Goal: Obtain resource: Download file/media

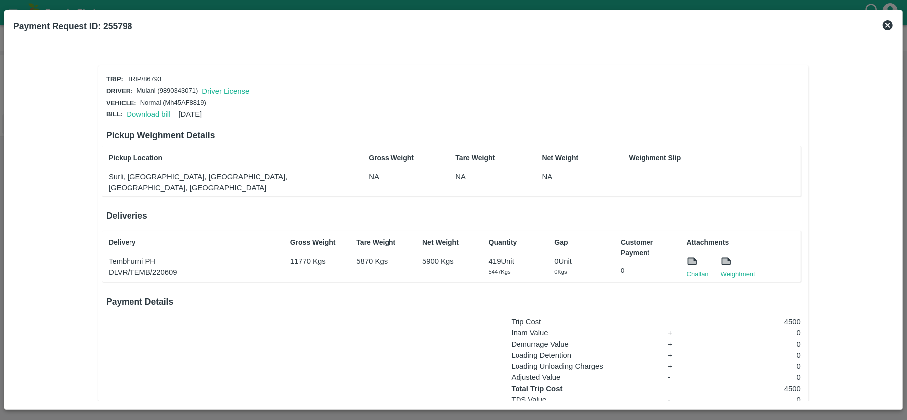
scroll to position [74, 0]
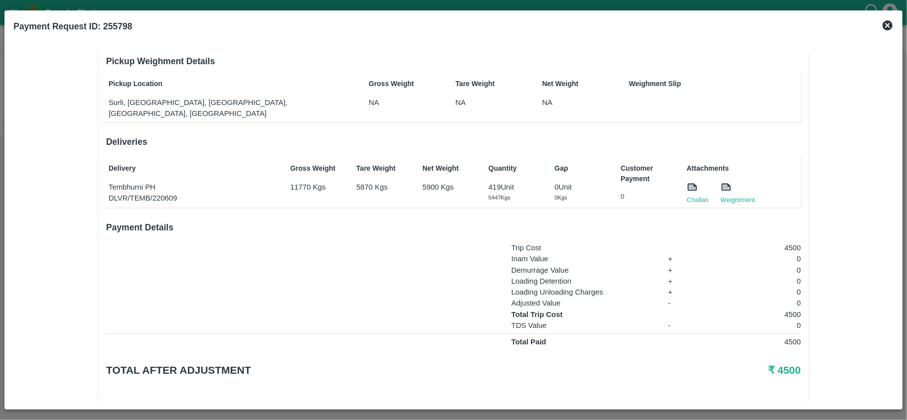
click at [889, 26] on icon at bounding box center [887, 25] width 12 height 12
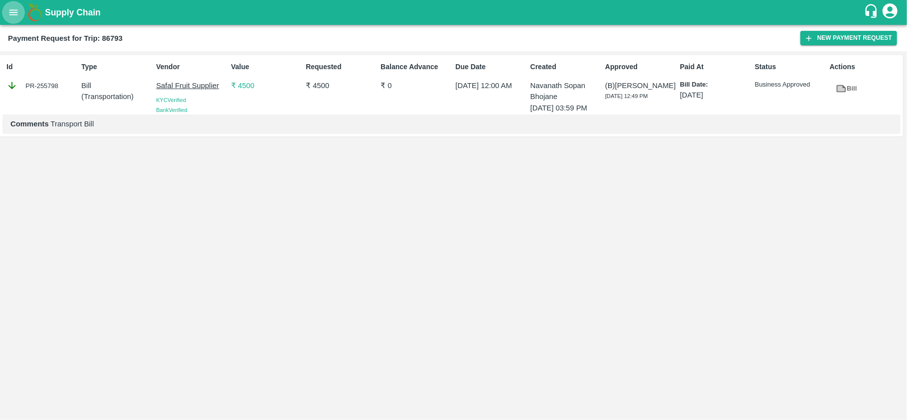
click at [6, 12] on button "open drawer" at bounding box center [13, 12] width 23 height 23
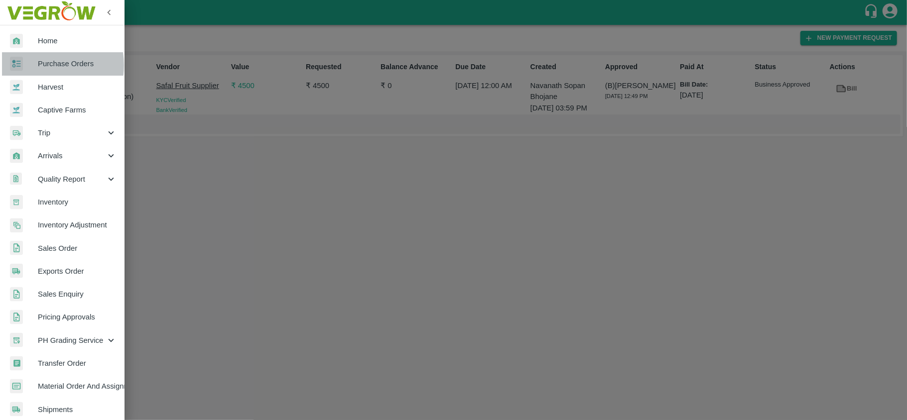
click at [38, 66] on span "Purchase Orders" at bounding box center [77, 63] width 79 height 11
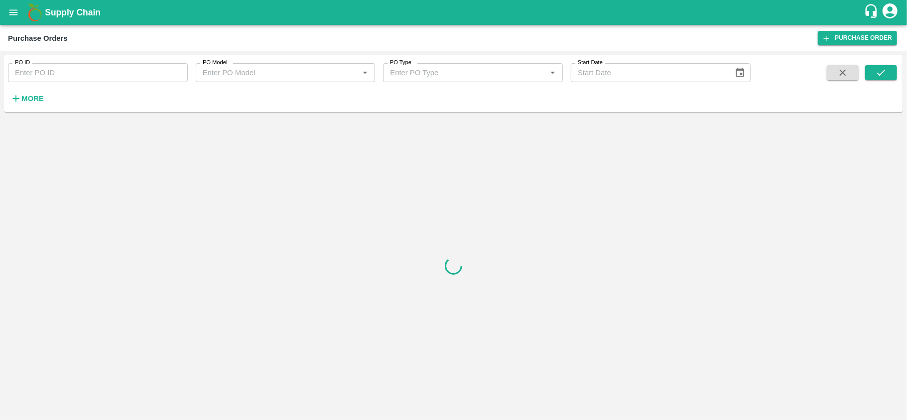
click at [87, 66] on input "PO ID" at bounding box center [98, 72] width 180 height 19
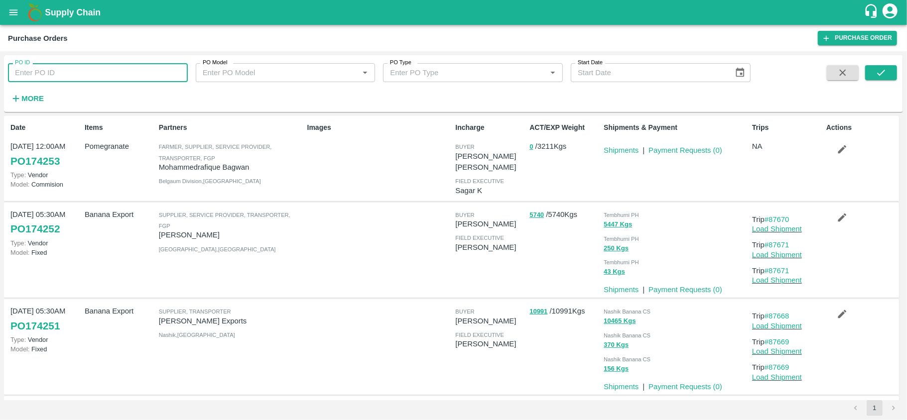
paste input "173440"
click at [877, 74] on icon "submit" at bounding box center [880, 72] width 11 height 11
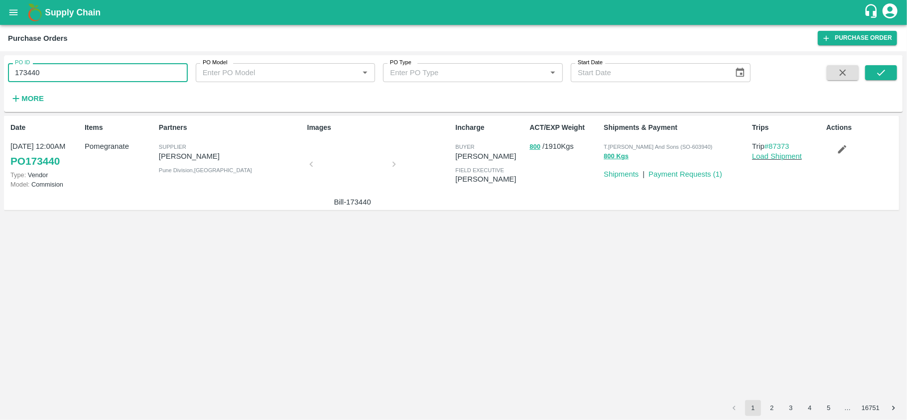
click at [91, 78] on input "173440" at bounding box center [98, 72] width 180 height 19
paste input "text"
click at [883, 70] on icon "submit" at bounding box center [880, 72] width 11 height 11
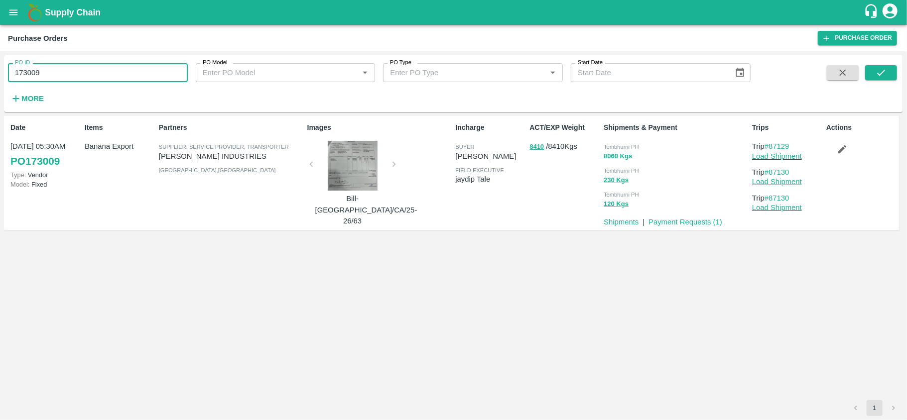
click at [74, 76] on input "173009" at bounding box center [98, 72] width 180 height 19
paste input "text"
click at [877, 70] on icon "submit" at bounding box center [880, 72] width 11 height 11
click at [69, 76] on input "172516" at bounding box center [98, 72] width 180 height 19
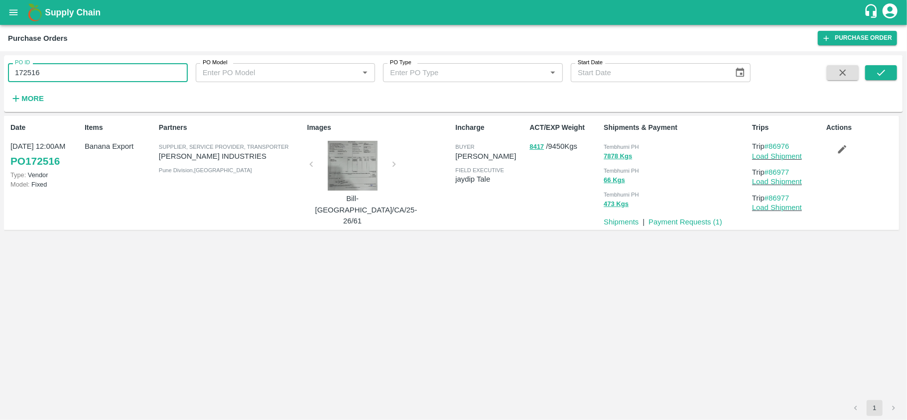
click at [69, 76] on input "172516" at bounding box center [98, 72] width 180 height 19
paste input "text"
type input "172459"
click at [871, 76] on button "submit" at bounding box center [881, 72] width 32 height 15
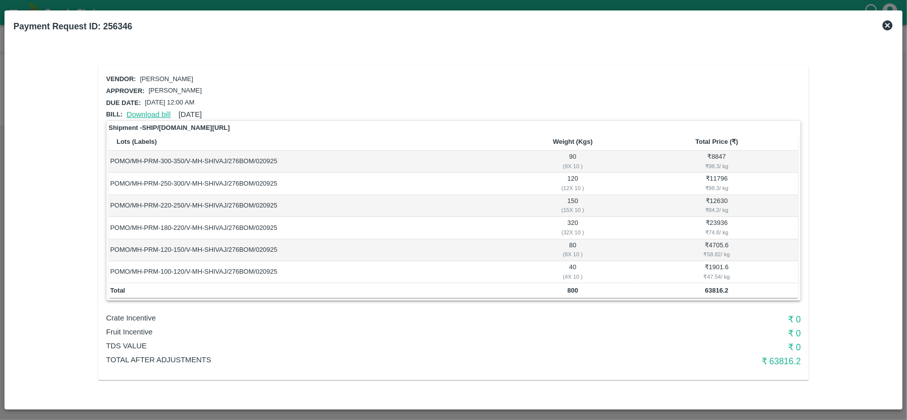
click at [150, 111] on link "Download bill" at bounding box center [148, 115] width 44 height 8
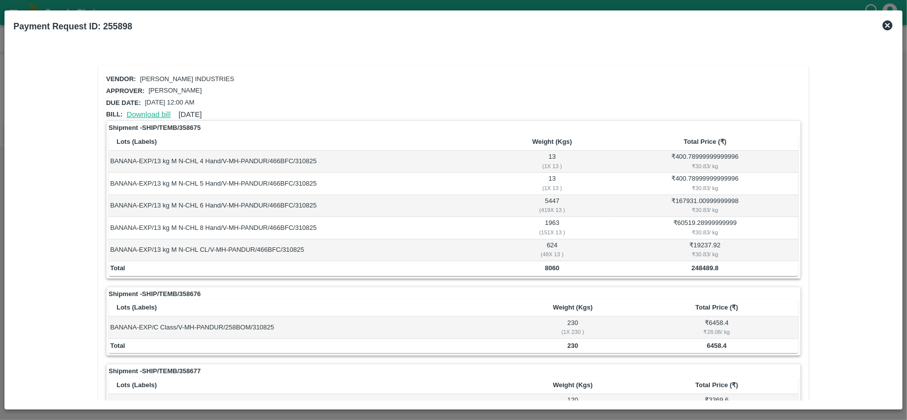
click at [148, 112] on link "Download bill" at bounding box center [148, 115] width 44 height 8
click at [144, 112] on link "Download bill" at bounding box center [148, 115] width 44 height 8
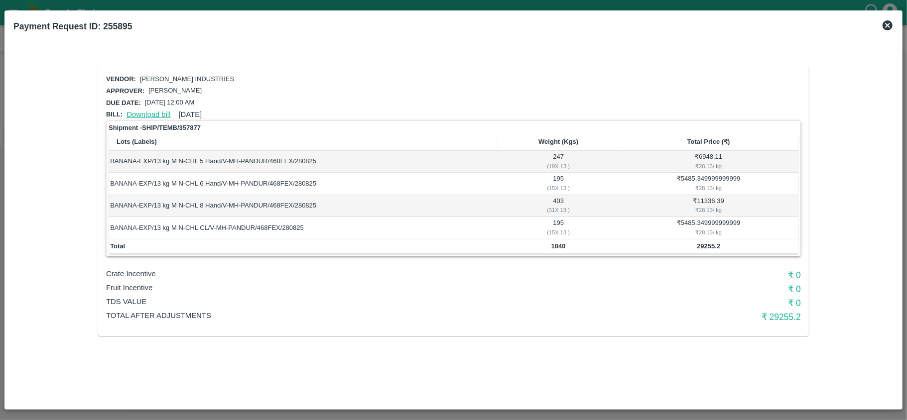
click at [143, 114] on link "Download bill" at bounding box center [148, 115] width 44 height 8
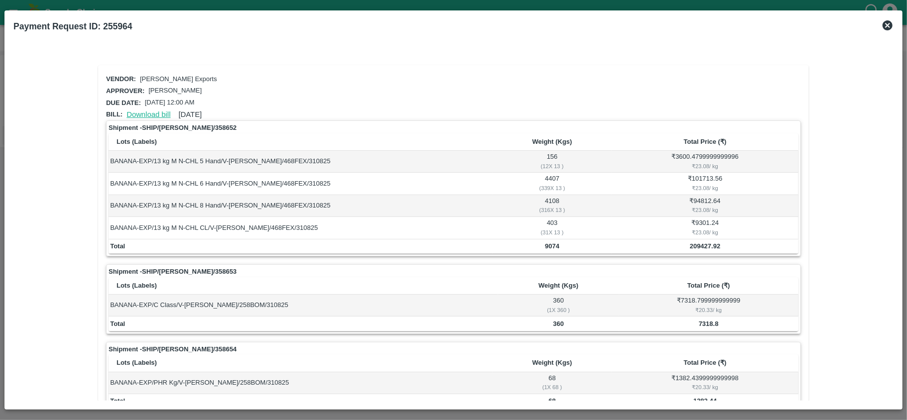
click at [148, 113] on link "Download bill" at bounding box center [148, 115] width 44 height 8
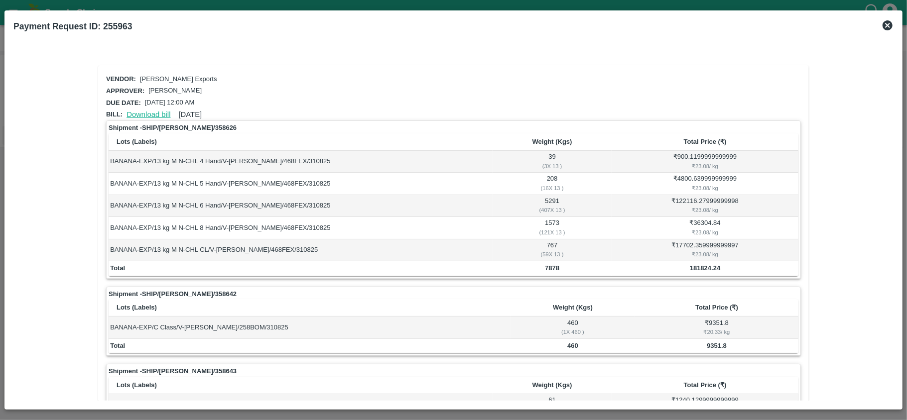
click at [135, 114] on link "Download bill" at bounding box center [148, 115] width 44 height 8
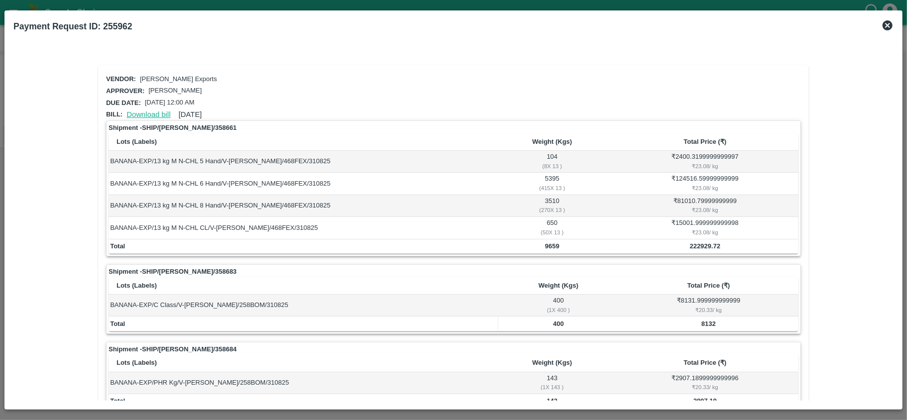
click at [148, 113] on link "Download bill" at bounding box center [148, 115] width 44 height 8
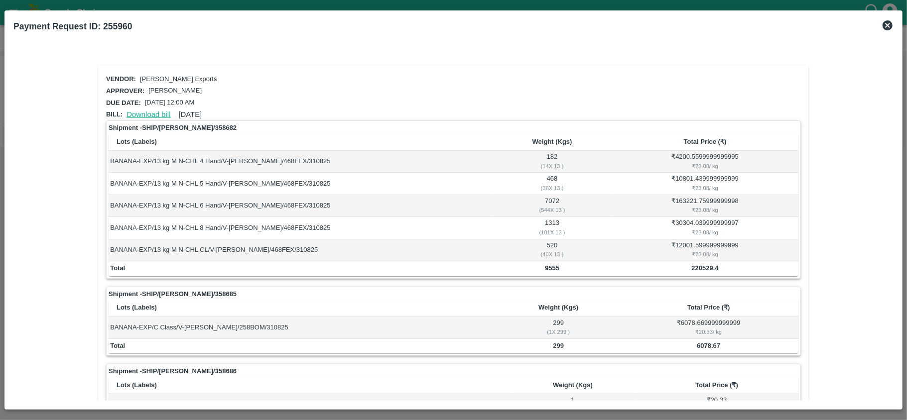
click at [152, 112] on link "Download bill" at bounding box center [148, 115] width 44 height 8
click at [139, 111] on link "Download bill" at bounding box center [148, 115] width 44 height 8
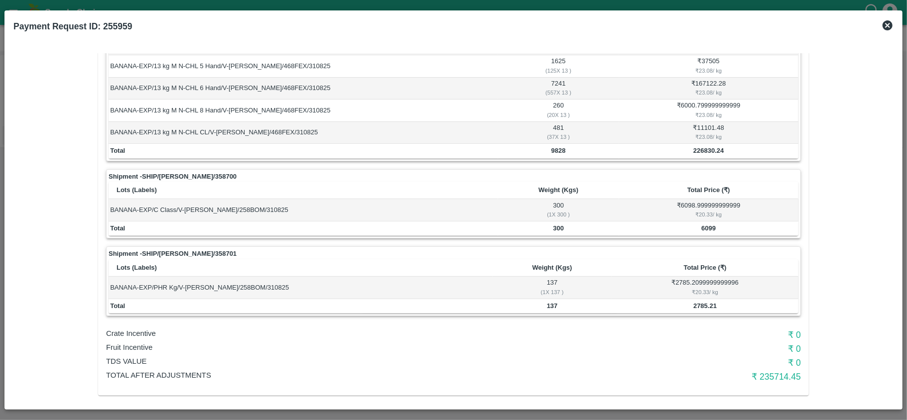
scroll to position [125, 0]
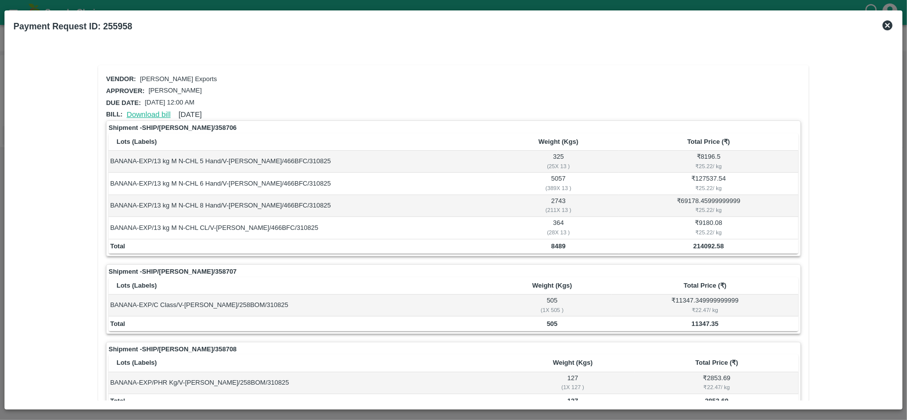
click at [158, 114] on link "Download bill" at bounding box center [148, 115] width 44 height 8
click at [156, 78] on p "[PERSON_NAME] Exports" at bounding box center [178, 79] width 77 height 9
copy p "Shreyansh"
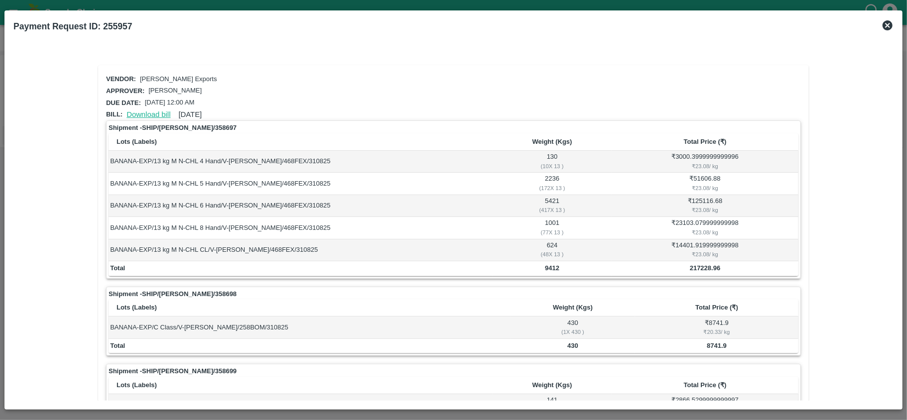
click at [143, 114] on link "Download bill" at bounding box center [148, 115] width 44 height 8
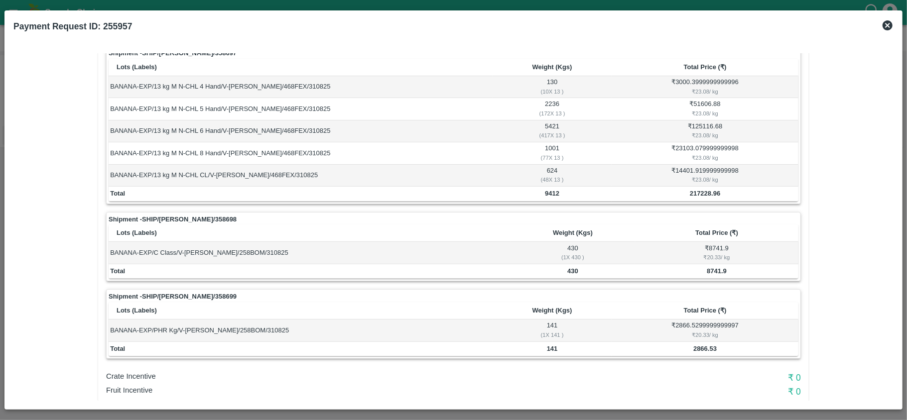
scroll to position [76, 0]
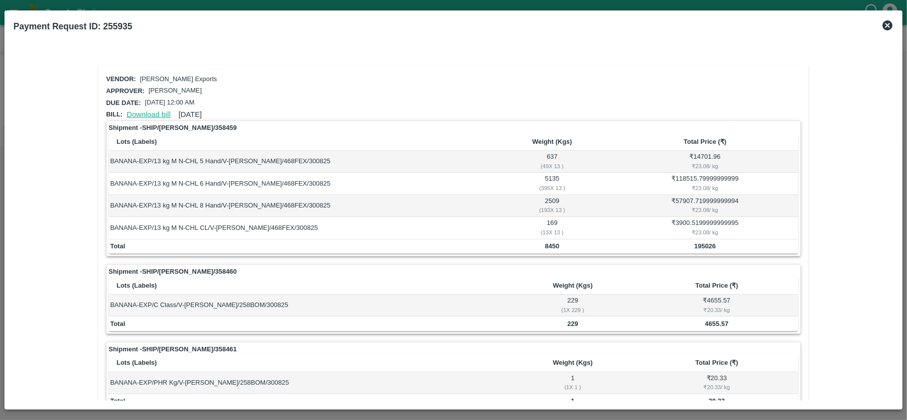
click at [146, 111] on link "Download bill" at bounding box center [148, 115] width 44 height 8
click at [151, 111] on link "Download bill" at bounding box center [148, 115] width 44 height 8
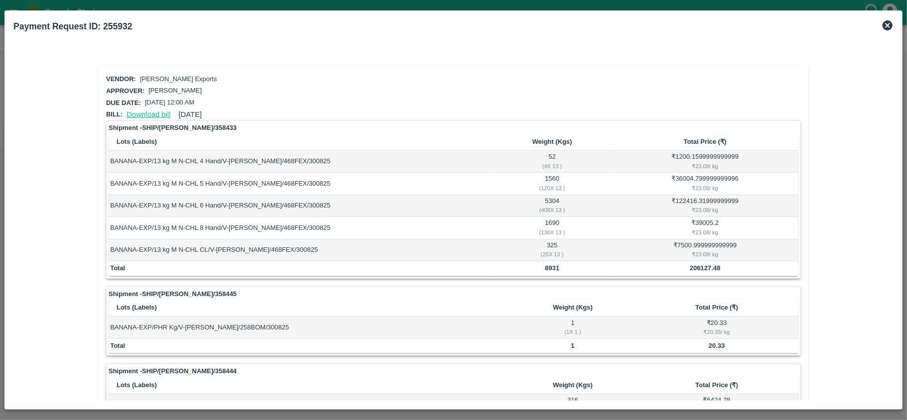
click at [142, 111] on link "Download bill" at bounding box center [148, 115] width 44 height 8
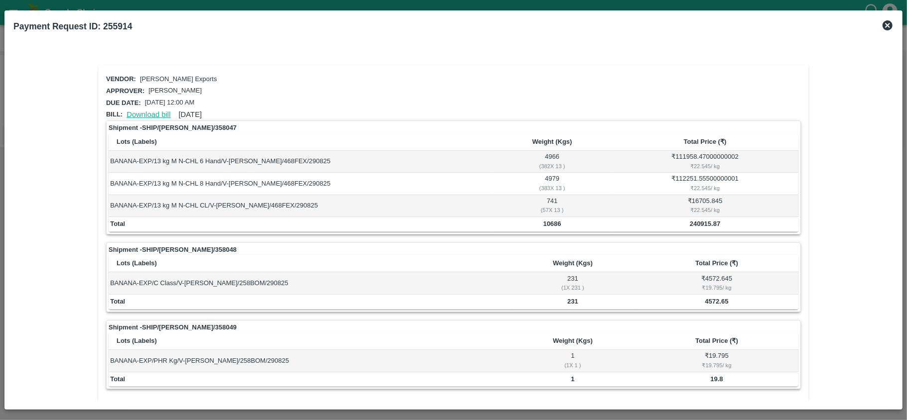
click at [144, 112] on link "Download bill" at bounding box center [148, 115] width 44 height 8
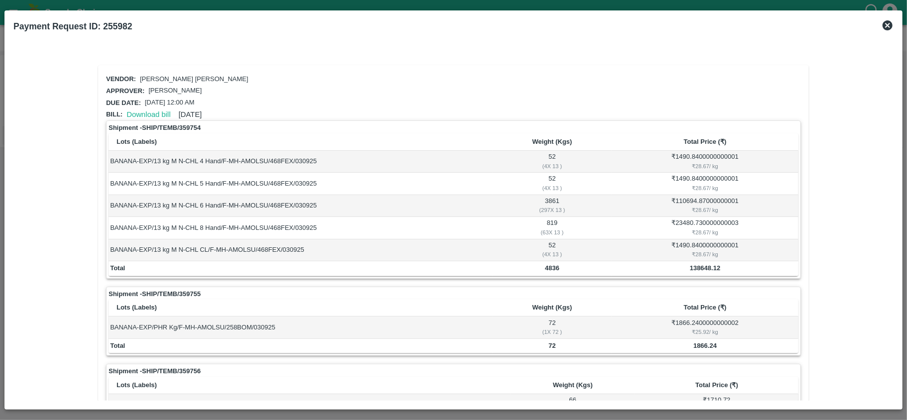
click at [889, 22] on icon at bounding box center [887, 25] width 10 height 10
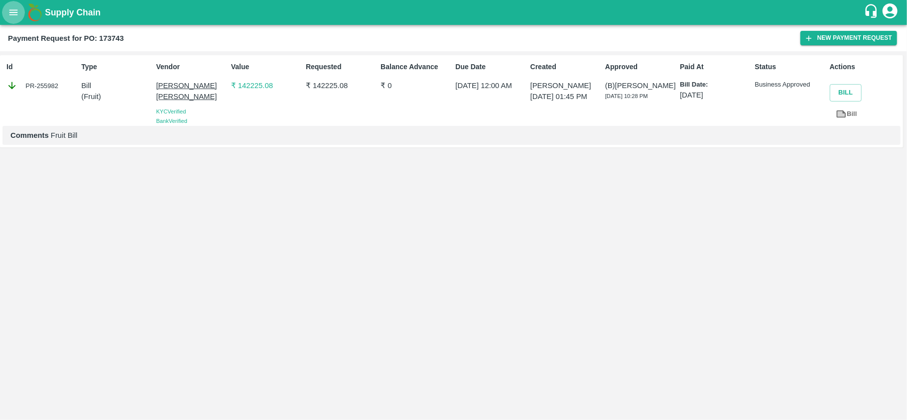
click at [13, 18] on button "open drawer" at bounding box center [13, 12] width 23 height 23
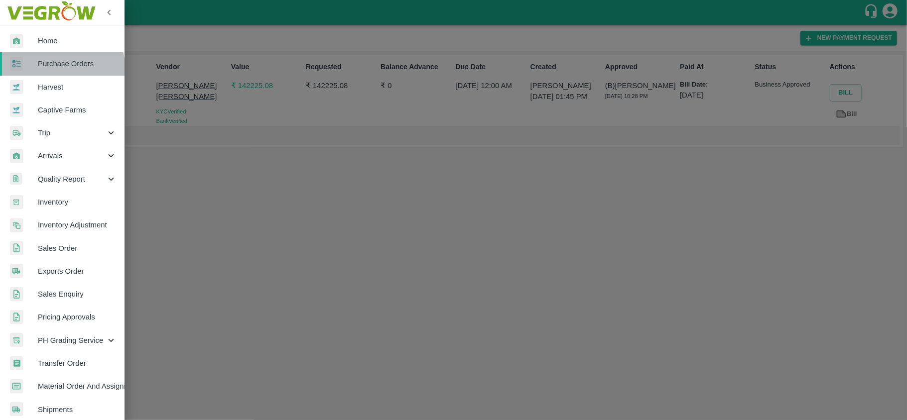
click at [52, 71] on link "Purchase Orders" at bounding box center [62, 63] width 124 height 23
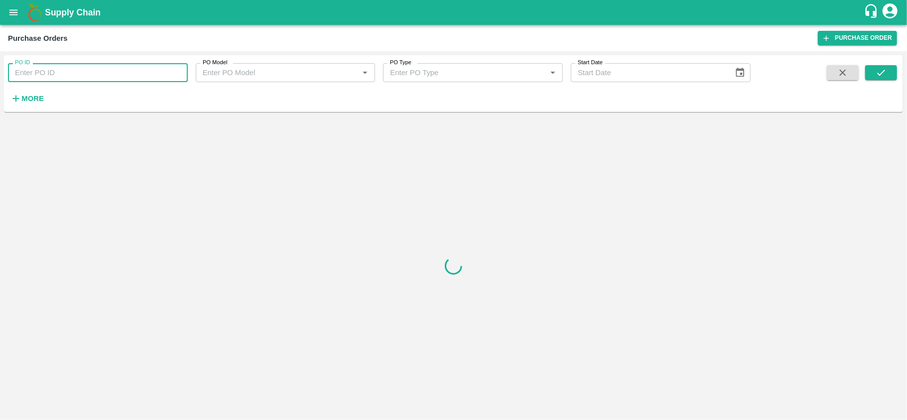
click at [109, 80] on input "PO ID" at bounding box center [98, 72] width 180 height 19
paste input "170042"
type input "170042"
click at [875, 74] on icon "submit" at bounding box center [880, 72] width 11 height 11
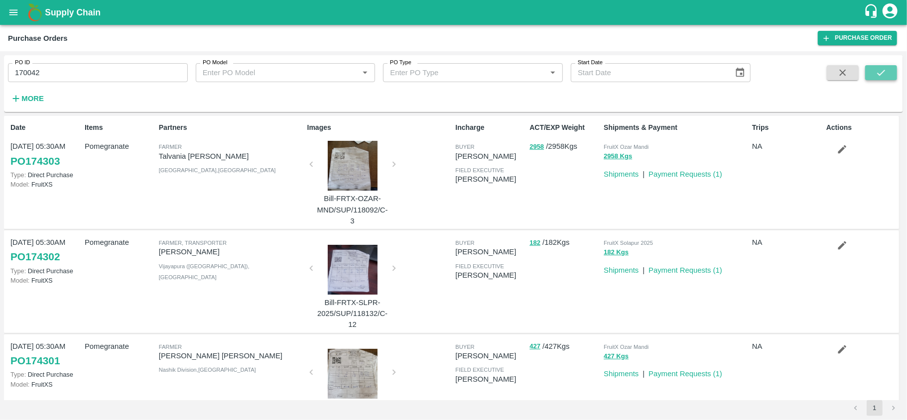
click at [881, 68] on icon "submit" at bounding box center [880, 72] width 11 height 11
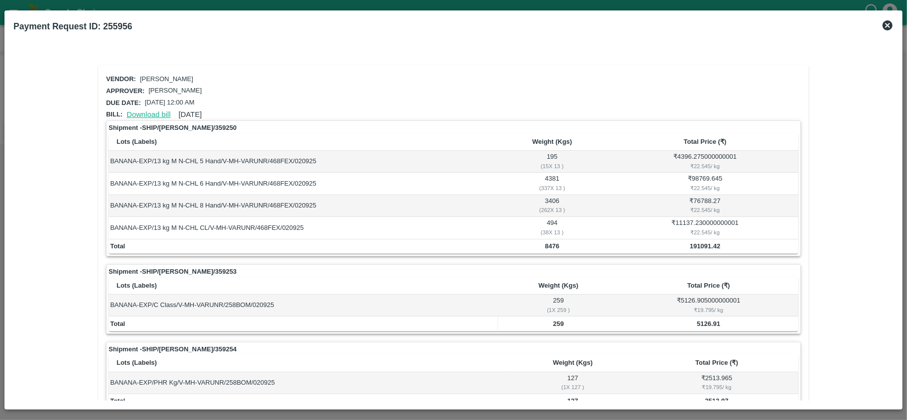
click at [147, 111] on link "Download bill" at bounding box center [148, 115] width 44 height 8
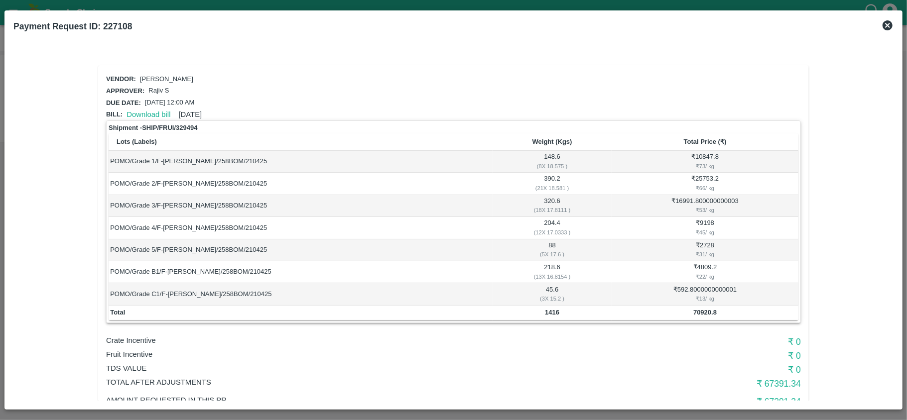
click at [888, 25] on icon at bounding box center [887, 25] width 12 height 12
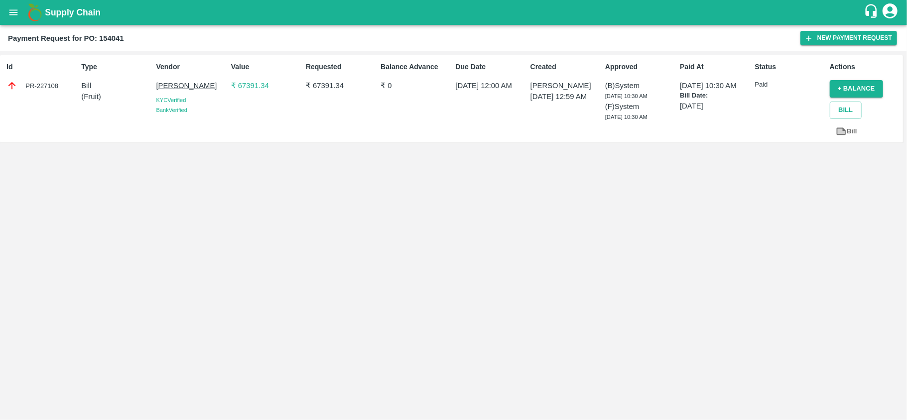
click at [6, 17] on button "open drawer" at bounding box center [13, 12] width 23 height 23
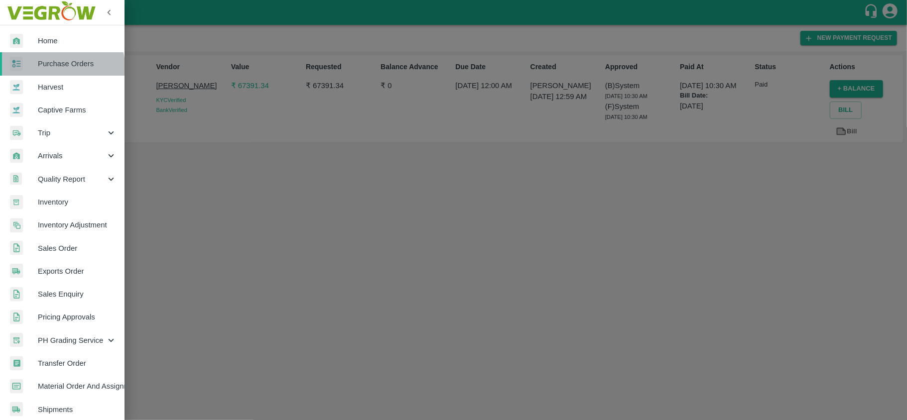
click at [57, 70] on link "Purchase Orders" at bounding box center [62, 63] width 124 height 23
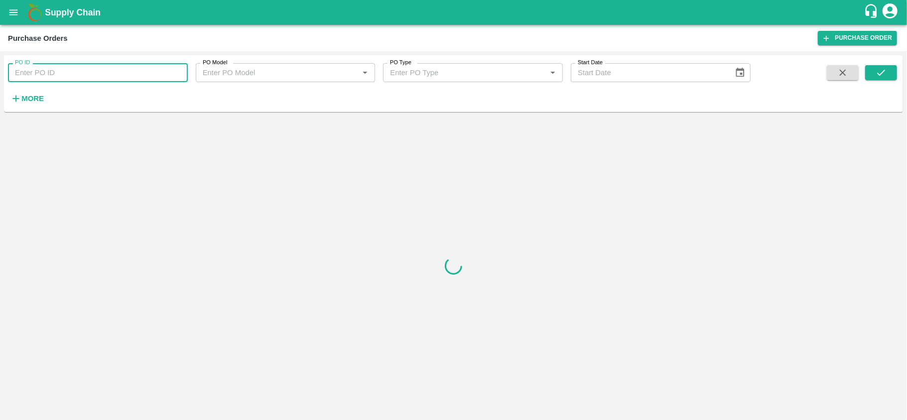
click at [100, 74] on input "PO ID" at bounding box center [98, 72] width 180 height 19
paste input "172440"
type input "172440"
click at [889, 74] on button "submit" at bounding box center [881, 72] width 32 height 15
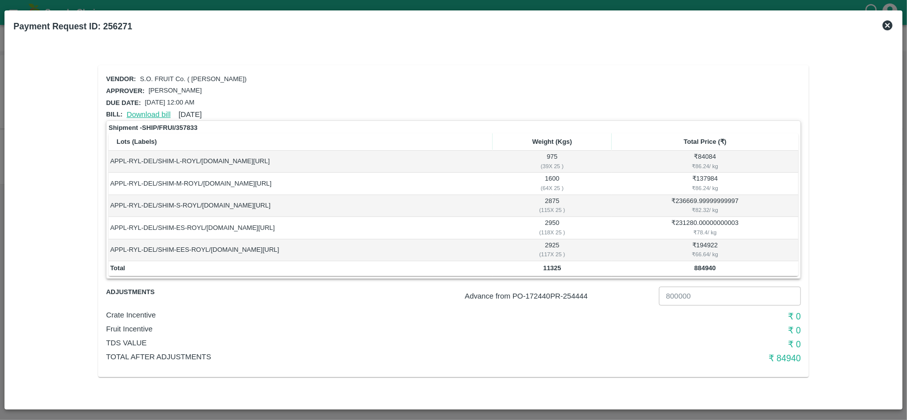
click at [136, 114] on link "Download bill" at bounding box center [148, 115] width 44 height 8
click at [584, 294] on p "Advance from PO- 172440 PR- 254444" at bounding box center [560, 296] width 190 height 11
copy p "254444"
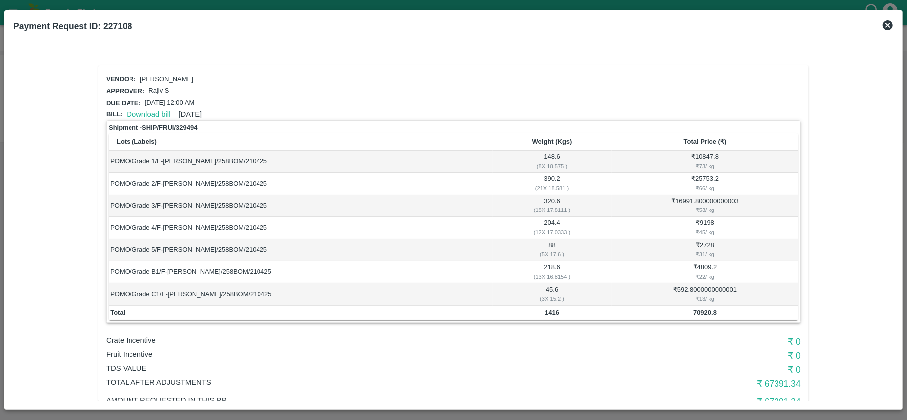
click at [887, 23] on icon at bounding box center [887, 25] width 10 height 10
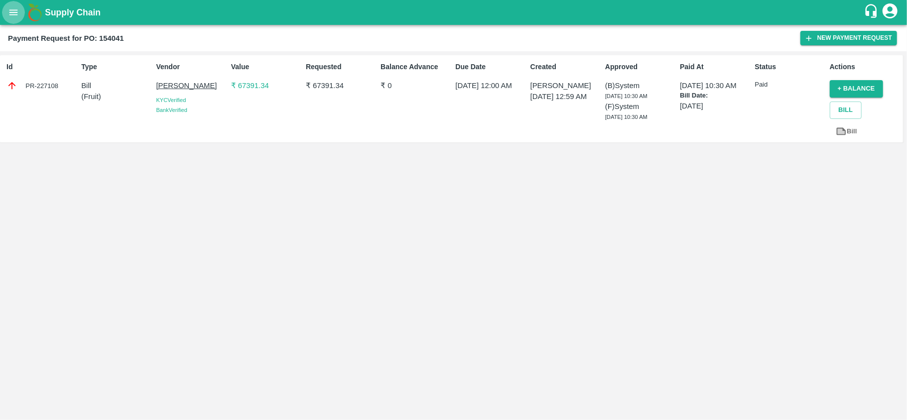
click at [7, 12] on button "open drawer" at bounding box center [13, 12] width 23 height 23
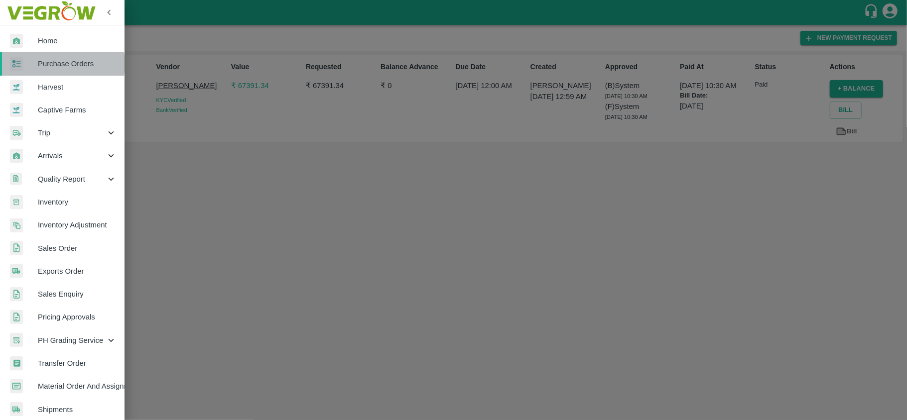
click at [63, 64] on span "Purchase Orders" at bounding box center [77, 63] width 79 height 11
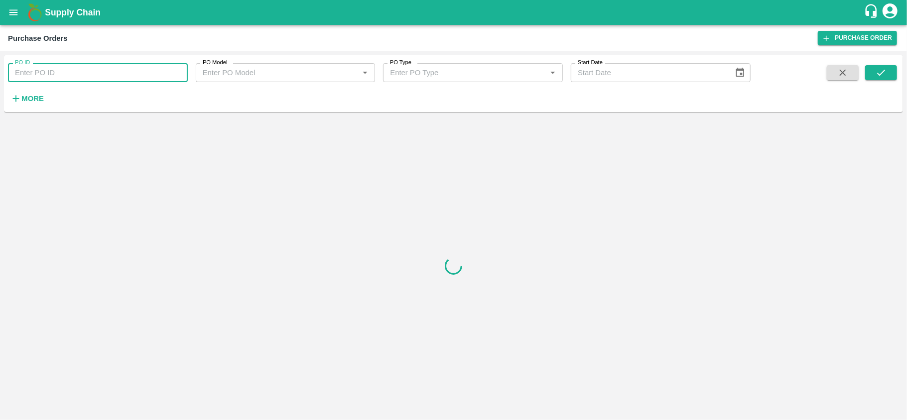
click at [76, 68] on input "PO ID" at bounding box center [98, 72] width 180 height 19
paste input "172440"
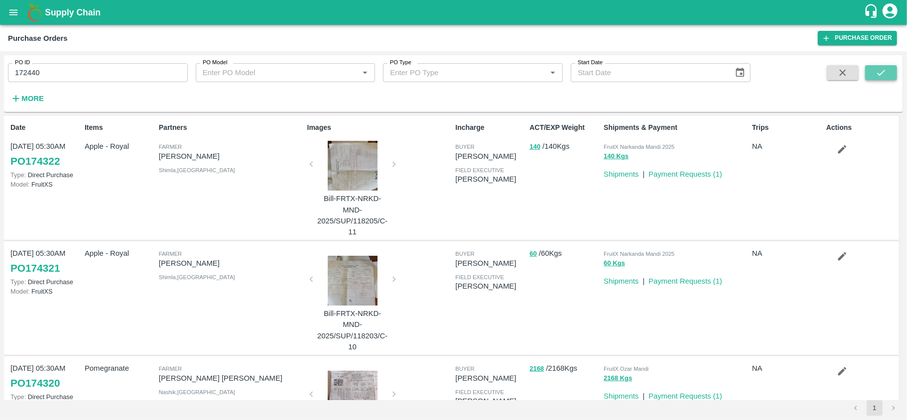
click at [891, 71] on button "submit" at bounding box center [881, 72] width 32 height 15
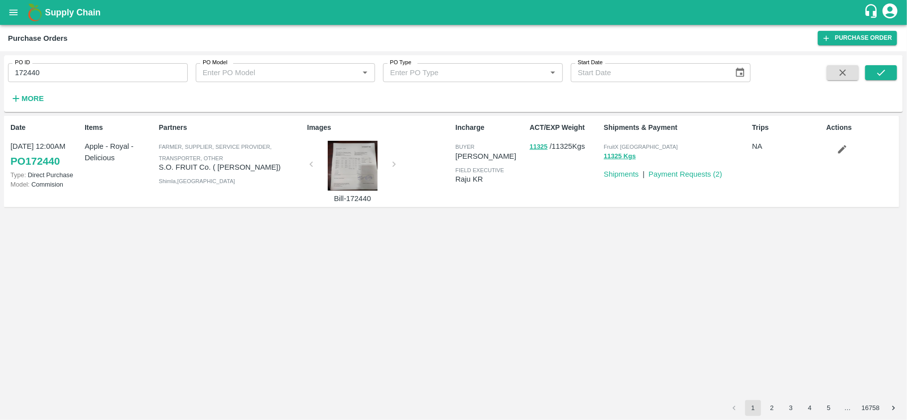
click at [55, 73] on input "172440" at bounding box center [98, 72] width 180 height 19
paste input "text"
click at [875, 72] on icon "submit" at bounding box center [880, 72] width 11 height 11
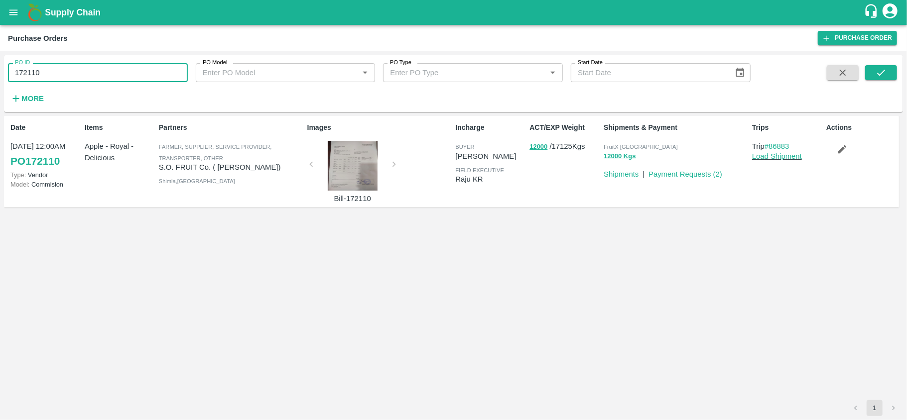
click at [59, 66] on input "172110" at bounding box center [98, 72] width 180 height 19
paste input "text"
type input "171891"
click at [877, 76] on icon "submit" at bounding box center [880, 72] width 11 height 11
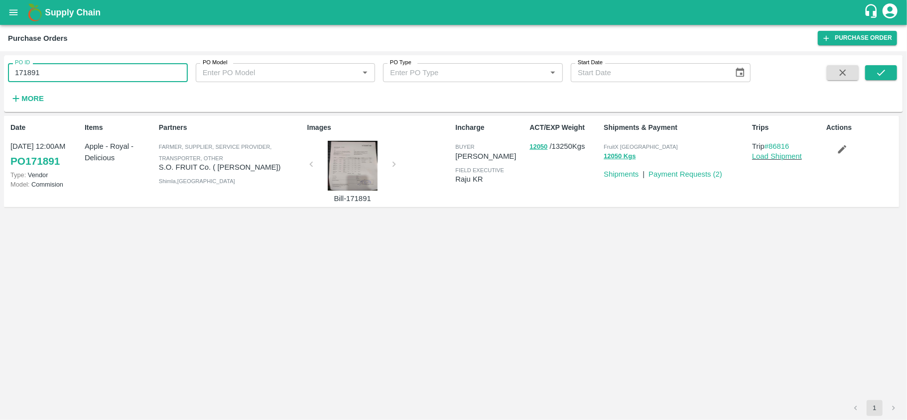
click at [85, 78] on input "171891" at bounding box center [98, 72] width 180 height 19
paste input "text"
click at [881, 69] on icon "submit" at bounding box center [880, 72] width 11 height 11
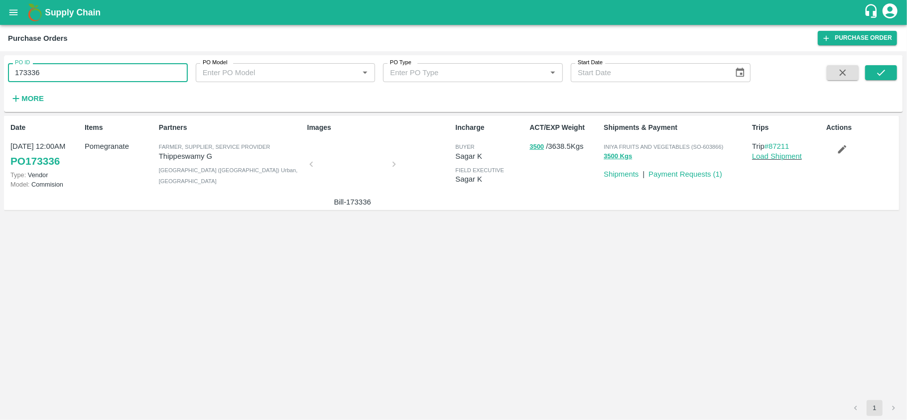
click at [97, 79] on input "173336" at bounding box center [98, 72] width 180 height 19
paste input "text"
click at [875, 70] on icon "submit" at bounding box center [880, 72] width 11 height 11
click at [70, 72] on input "173334" at bounding box center [98, 72] width 180 height 19
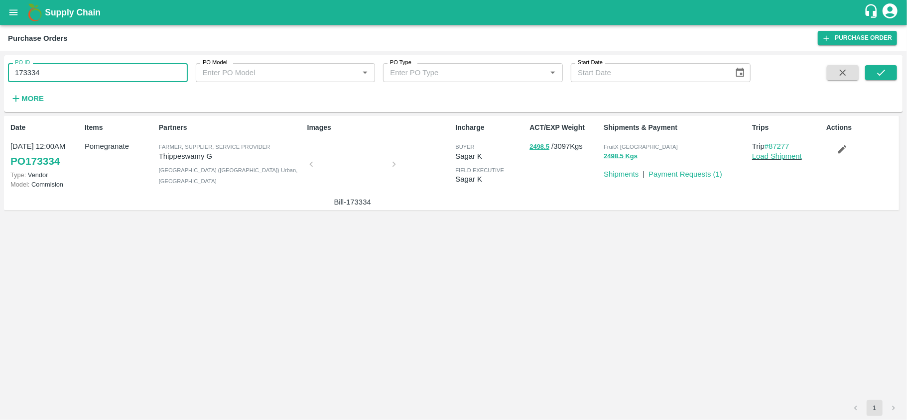
click at [70, 72] on input "173334" at bounding box center [98, 72] width 180 height 19
paste input "text"
click at [882, 73] on icon "submit" at bounding box center [881, 73] width 8 height 6
click at [96, 75] on input "173696" at bounding box center [98, 72] width 180 height 19
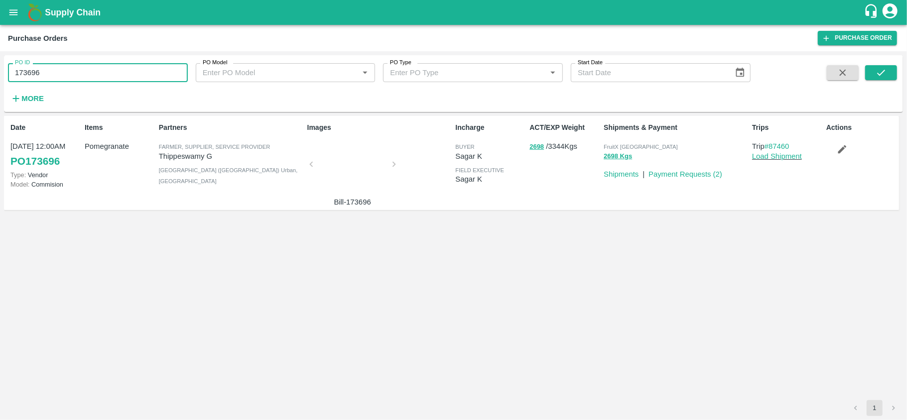
paste input "text"
click at [875, 73] on icon "submit" at bounding box center [880, 72] width 11 height 11
click at [109, 71] on input "173127" at bounding box center [98, 72] width 180 height 19
paste input "text"
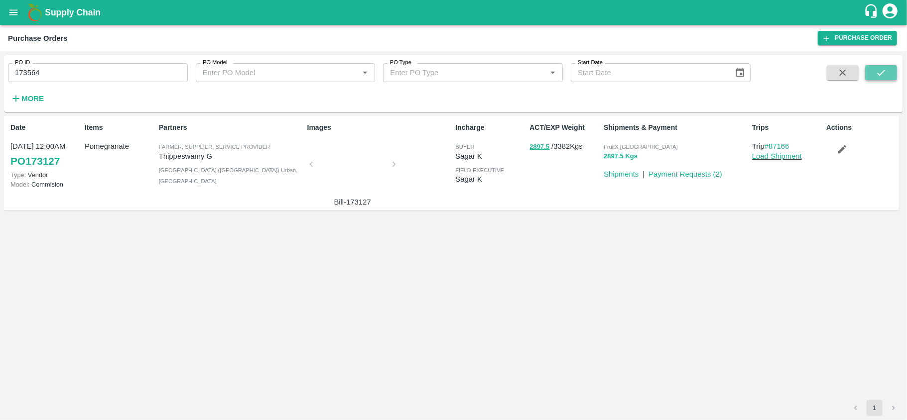
click at [883, 68] on icon "submit" at bounding box center [880, 72] width 11 height 11
click at [59, 70] on input "173564" at bounding box center [98, 72] width 180 height 19
paste input "text"
click at [879, 72] on icon "submit" at bounding box center [880, 72] width 11 height 11
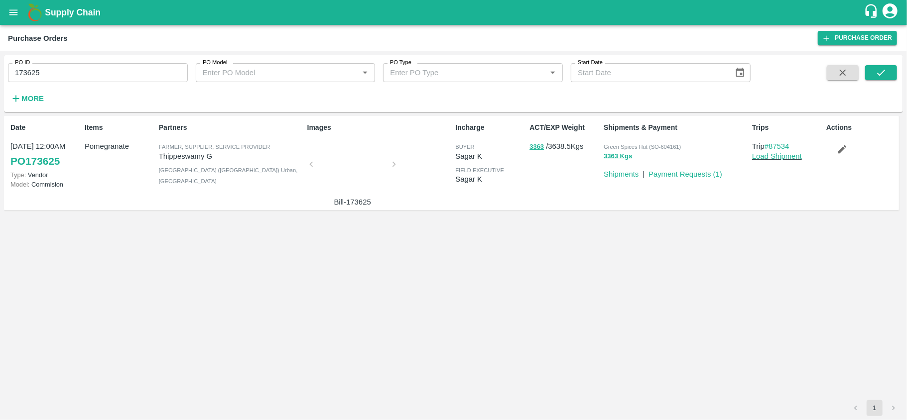
click at [103, 76] on input "173625" at bounding box center [98, 72] width 180 height 19
click at [79, 71] on input "173625" at bounding box center [98, 72] width 180 height 19
click at [884, 72] on icon "submit" at bounding box center [880, 72] width 11 height 11
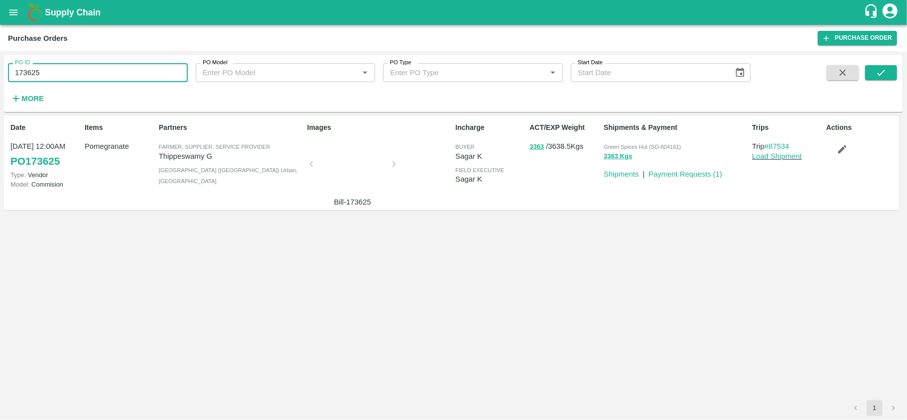
click at [80, 78] on input "173625" at bounding box center [98, 72] width 180 height 19
paste input "text"
click at [883, 66] on button "submit" at bounding box center [881, 72] width 32 height 15
click at [97, 78] on input "173127" at bounding box center [98, 72] width 180 height 19
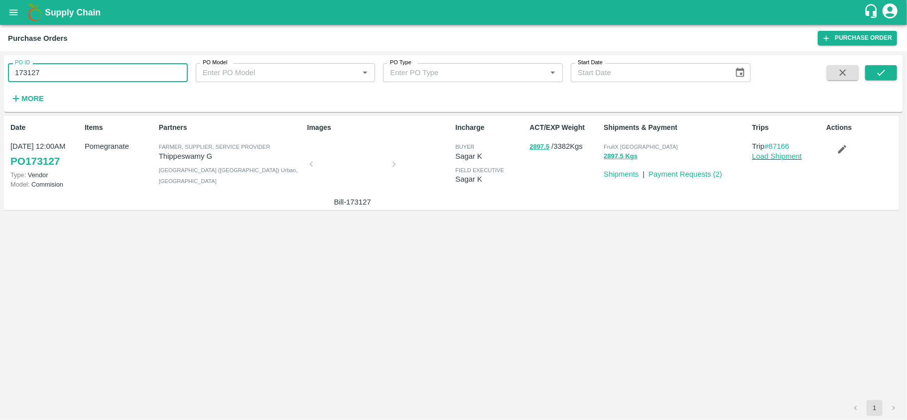
click at [97, 78] on input "173127" at bounding box center [98, 72] width 180 height 19
paste input "text"
click at [886, 66] on button "submit" at bounding box center [881, 72] width 32 height 15
click at [87, 78] on input "173564" at bounding box center [98, 72] width 180 height 19
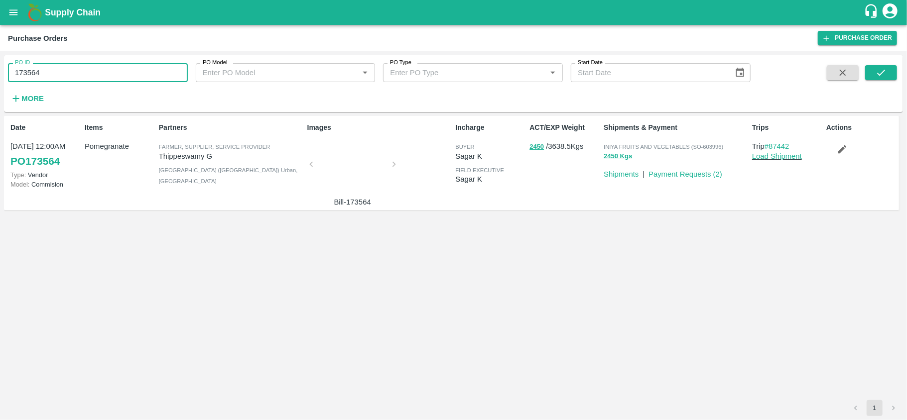
paste input "text"
type input "173336"
click at [881, 72] on icon "submit" at bounding box center [880, 72] width 11 height 11
click at [883, 70] on icon "submit" at bounding box center [880, 72] width 11 height 11
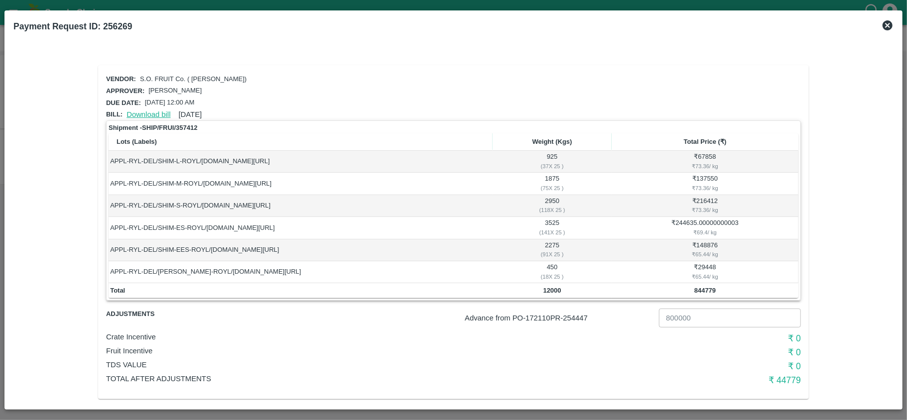
click at [147, 115] on link "Download bill" at bounding box center [148, 115] width 44 height 8
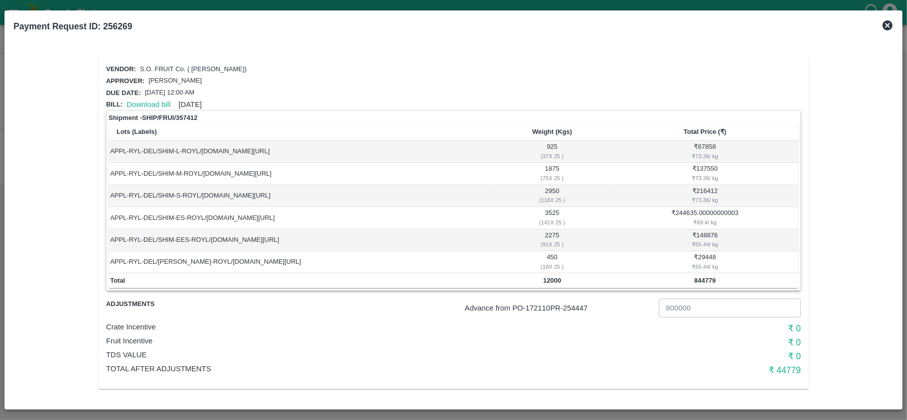
click at [583, 306] on p "Advance from PO- 172110 PR- 254447" at bounding box center [560, 308] width 190 height 11
copy p "254447"
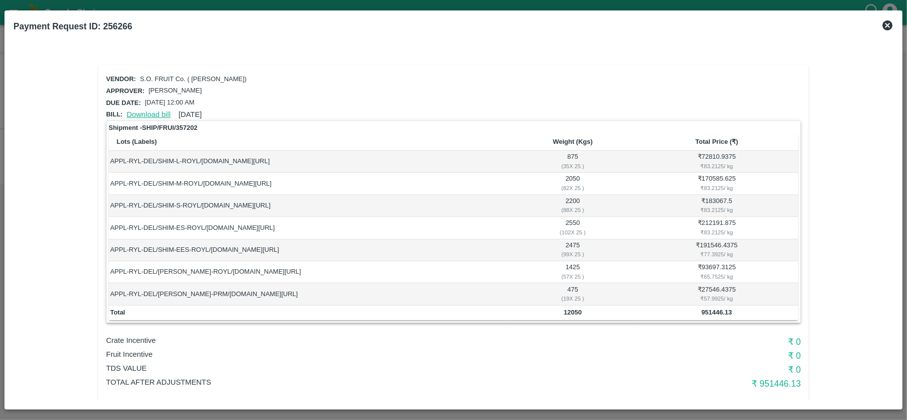
click at [152, 111] on link "Download bill" at bounding box center [148, 115] width 44 height 8
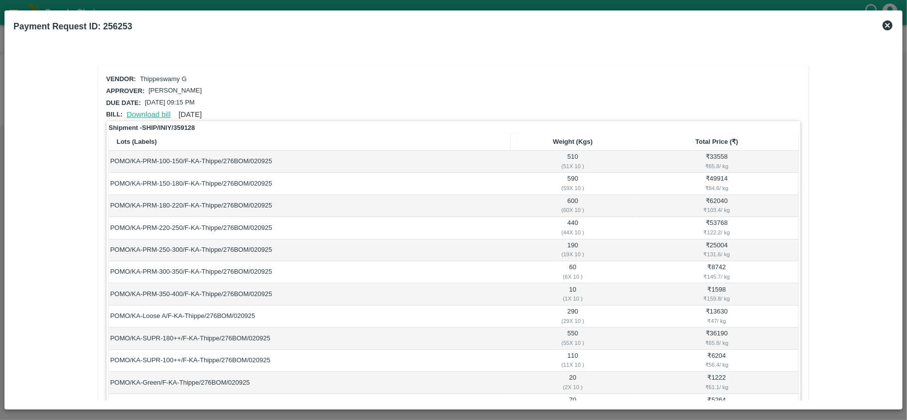
click at [141, 111] on link "Download bill" at bounding box center [148, 115] width 44 height 8
click at [123, 28] on b "Payment Request ID: 256253" at bounding box center [72, 26] width 119 height 10
copy b "256253"
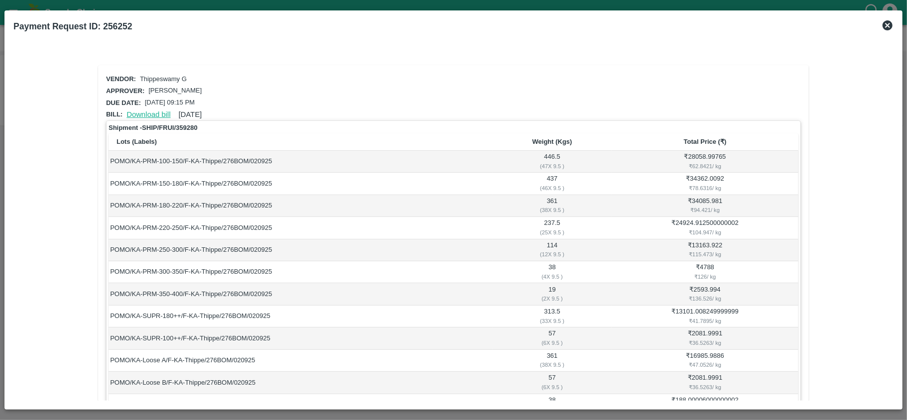
click at [146, 112] on link "Download bill" at bounding box center [148, 115] width 44 height 8
click at [162, 79] on p "Thippeswamy G" at bounding box center [163, 79] width 47 height 9
copy p "[PERSON_NAME]"
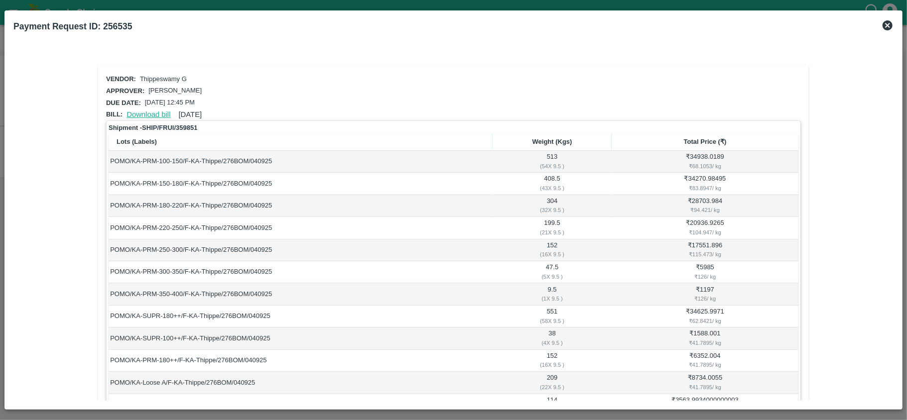
click at [142, 112] on link "Download bill" at bounding box center [148, 115] width 44 height 8
click at [154, 111] on link "Download bill" at bounding box center [148, 115] width 44 height 8
click at [170, 78] on p "Thippeswamy G" at bounding box center [163, 79] width 47 height 9
copy p "Thippeswamy"
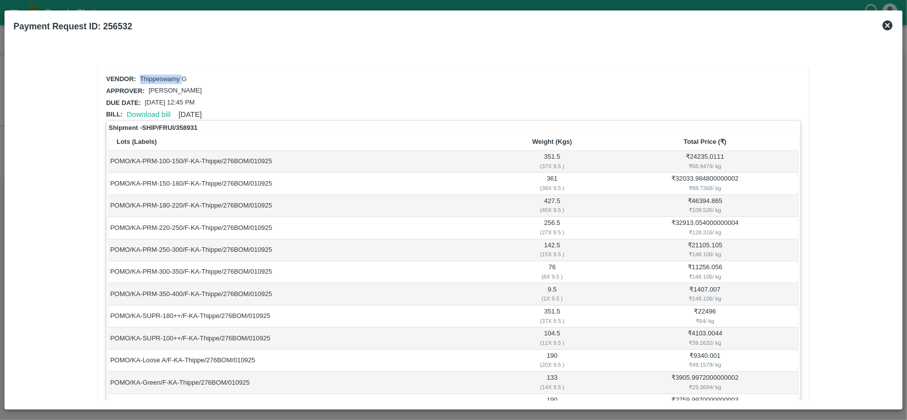
copy p "Thippeswamy"
click at [156, 111] on link "Download bill" at bounding box center [148, 115] width 44 height 8
click at [161, 75] on p "Thippeswamy G" at bounding box center [163, 79] width 47 height 9
copy p "Thippeswamy"
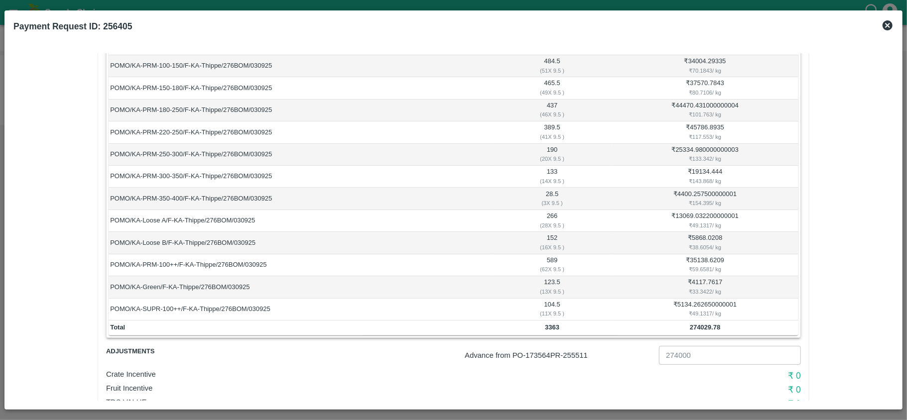
scroll to position [95, 0]
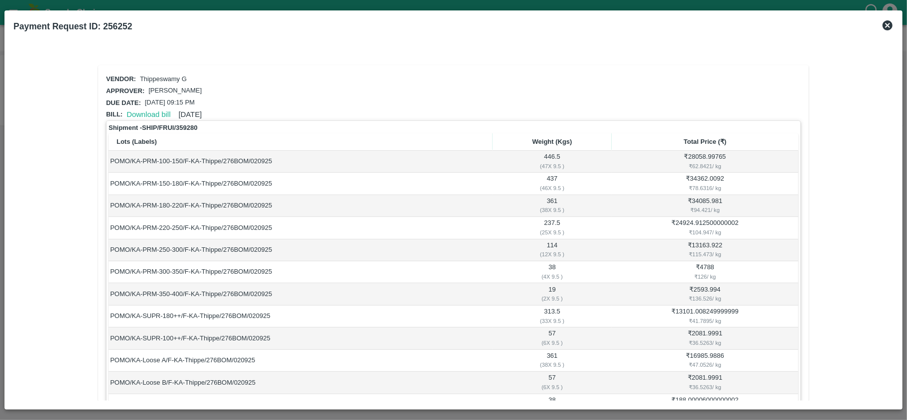
scroll to position [185, 0]
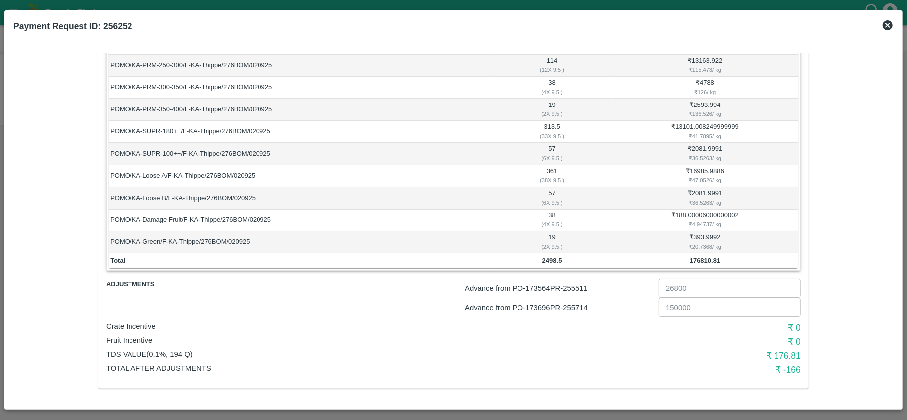
click at [576, 309] on p "Advance from PO- 173696 PR- 255714" at bounding box center [560, 307] width 190 height 11
copy p "255714"
click at [584, 288] on p "Advance from PO- 173564 PR- 255511" at bounding box center [560, 288] width 190 height 11
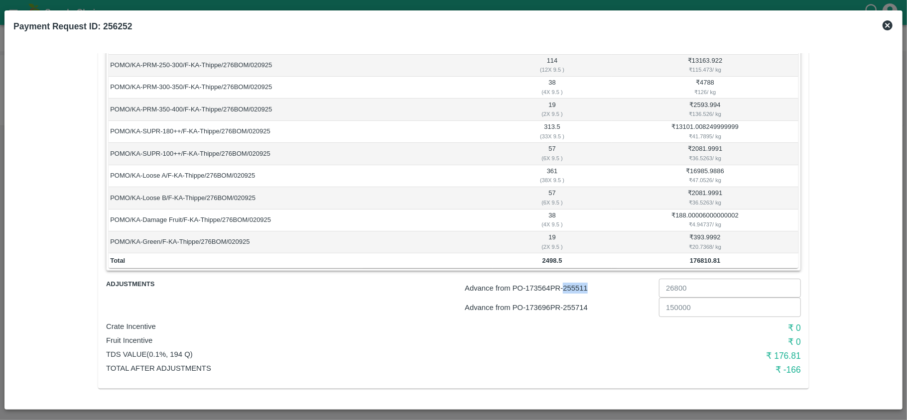
copy p "255511"
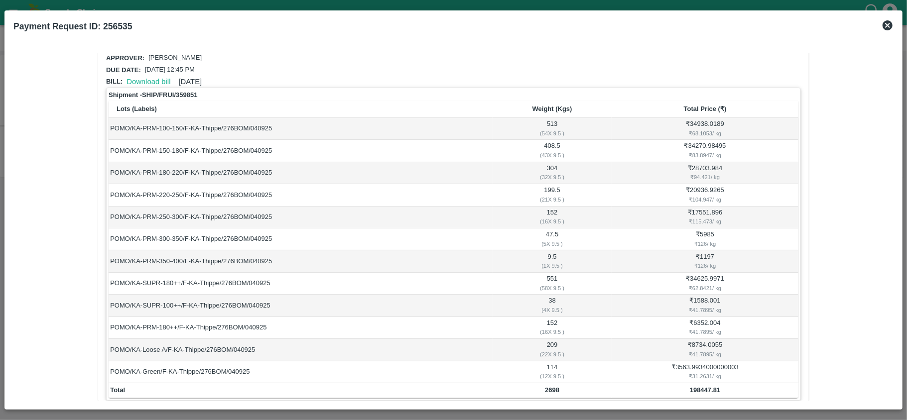
scroll to position [144, 0]
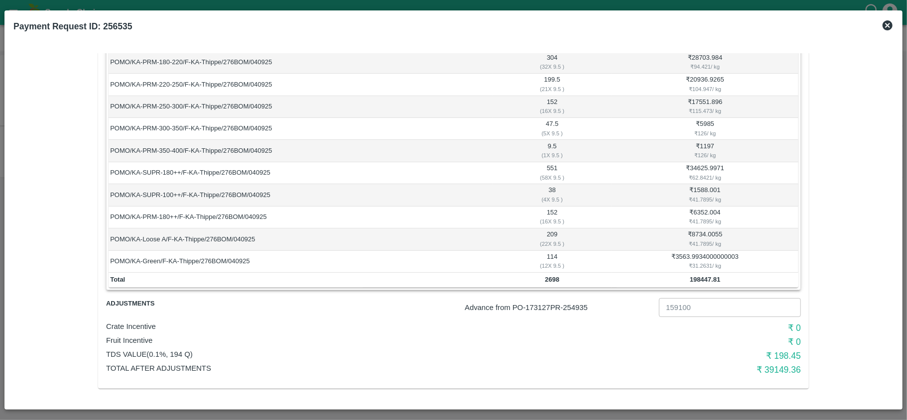
click at [576, 305] on p "Advance from PO- 173127 PR- 254935" at bounding box center [560, 307] width 190 height 11
copy p "254935"
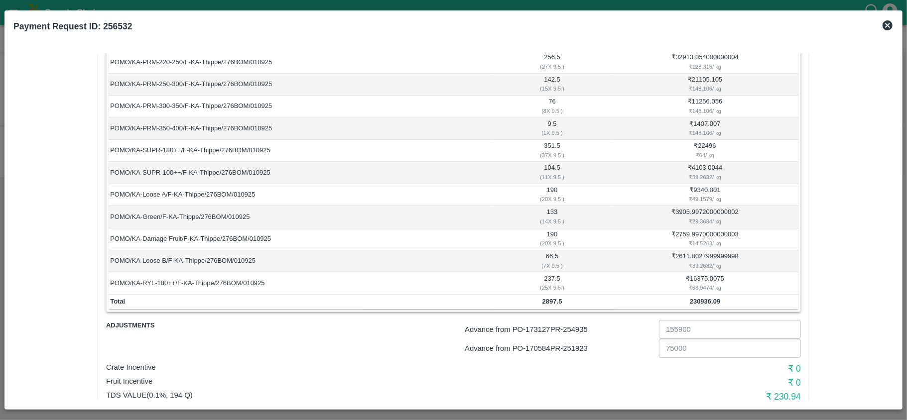
scroll to position [181, 0]
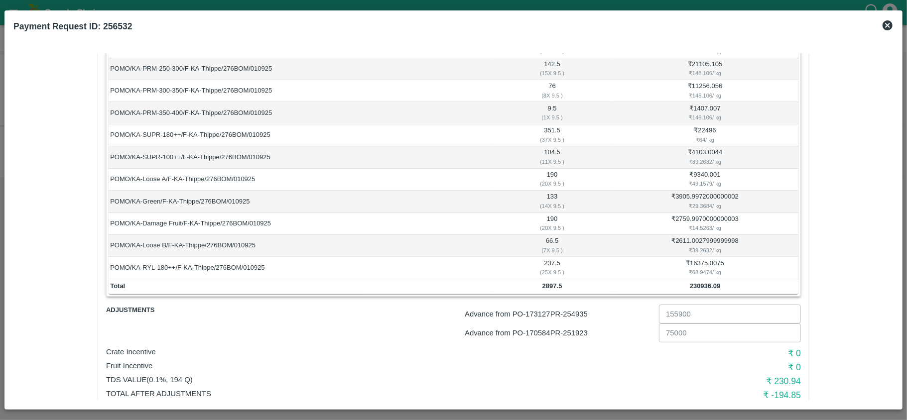
click at [576, 313] on p "Advance from PO- 173127 PR- 254935" at bounding box center [560, 314] width 190 height 11
copy p "254935"
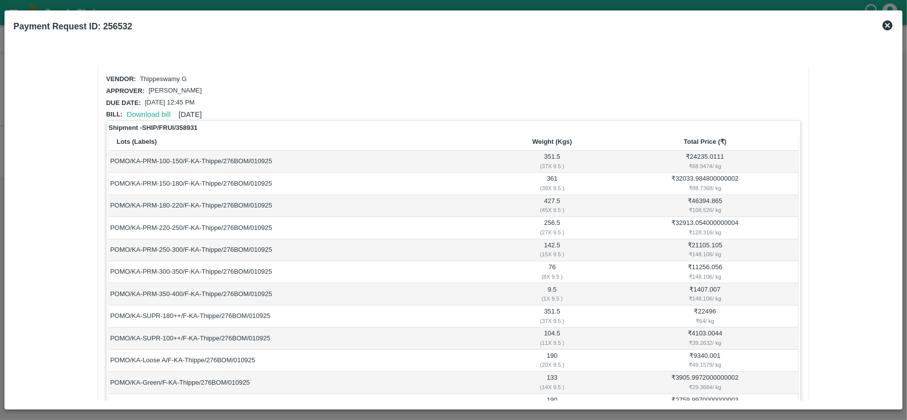
scroll to position [208, 0]
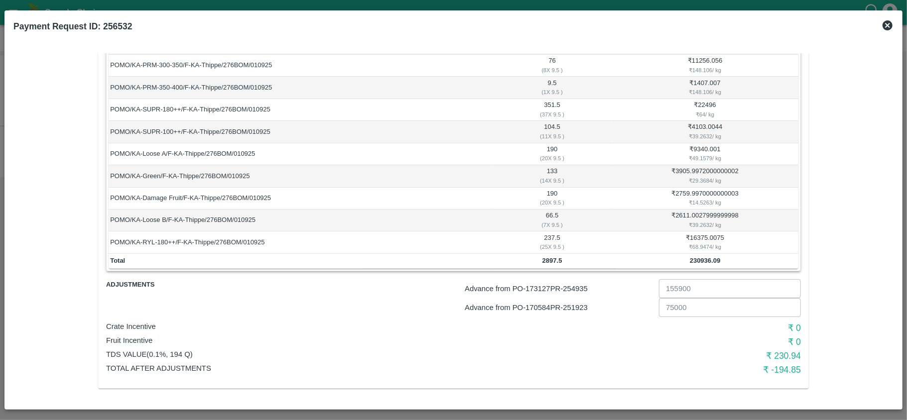
click at [577, 303] on p "Advance from PO- 170584 PR- 251923" at bounding box center [560, 307] width 190 height 11
copy p "251923"
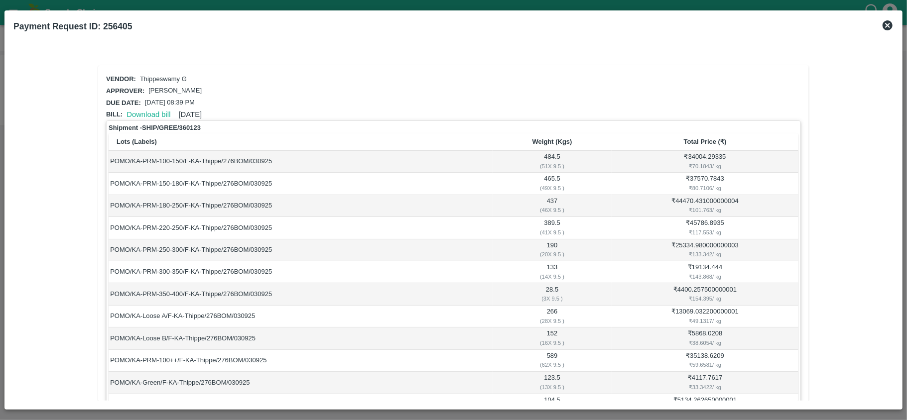
scroll to position [144, 0]
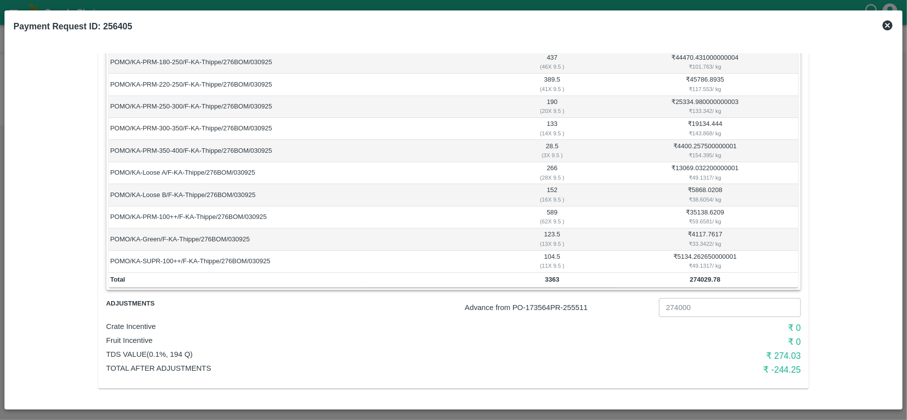
click at [576, 308] on p "Advance from PO- 173564 PR- 255511" at bounding box center [560, 307] width 190 height 11
copy p "255511"
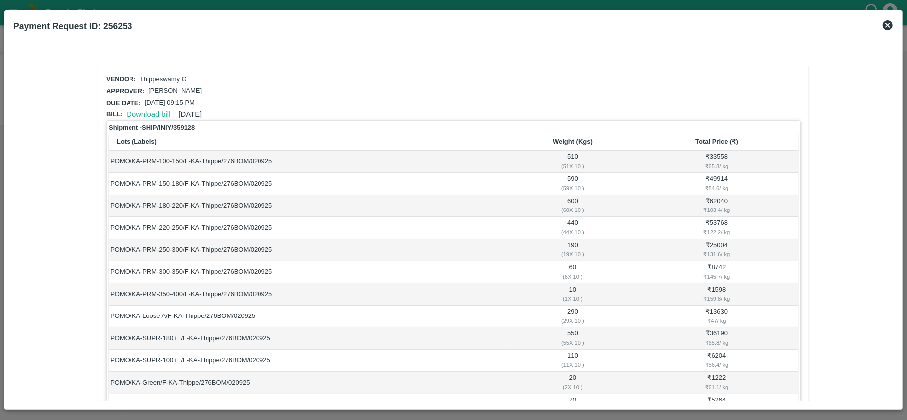
click at [144, 108] on div "Download bill [DATE]" at bounding box center [162, 112] width 79 height 15
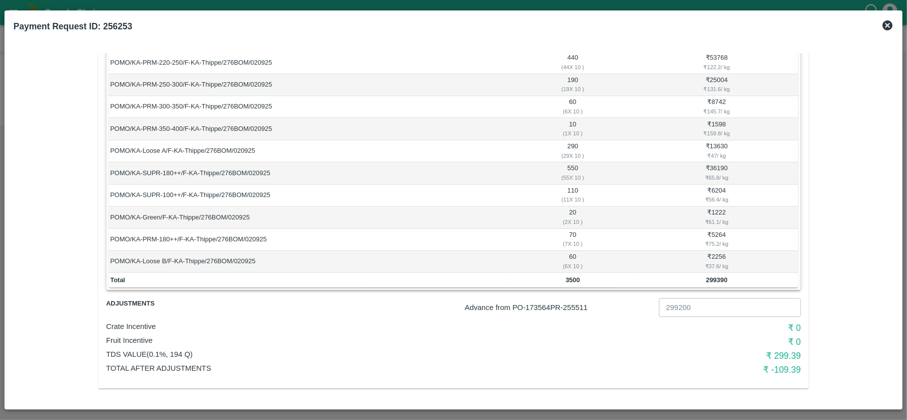
click at [577, 310] on p "Advance from PO- 173564 PR- 255511" at bounding box center [560, 307] width 190 height 11
copy p "255511"
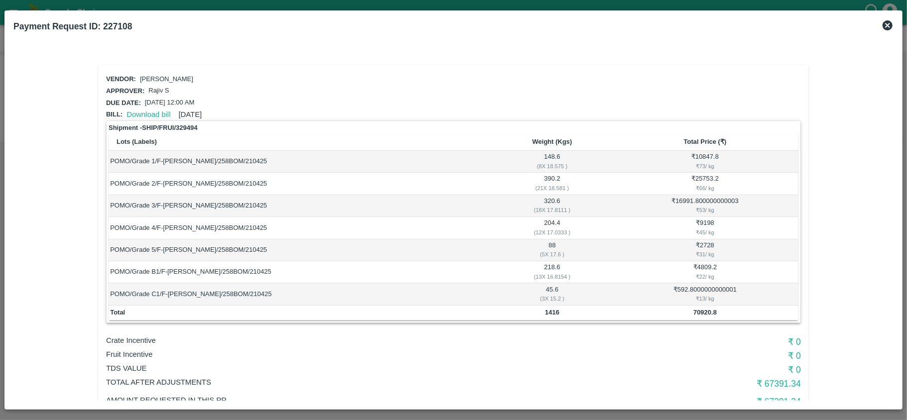
click at [887, 21] on icon at bounding box center [887, 25] width 10 height 10
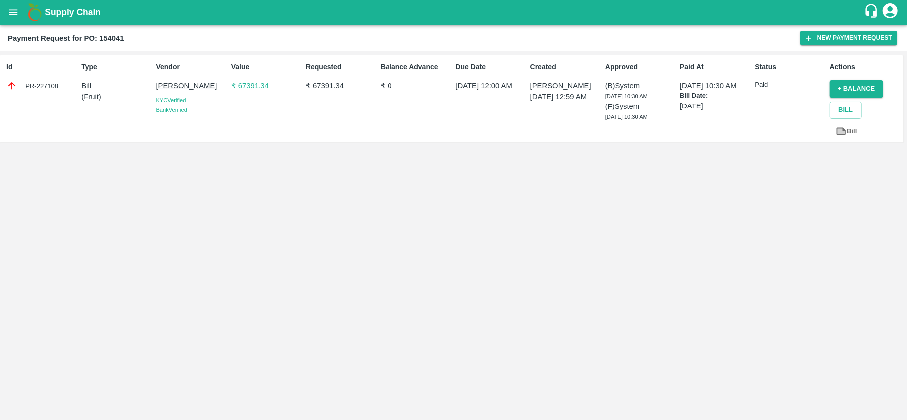
click at [6, 14] on button "open drawer" at bounding box center [13, 12] width 23 height 23
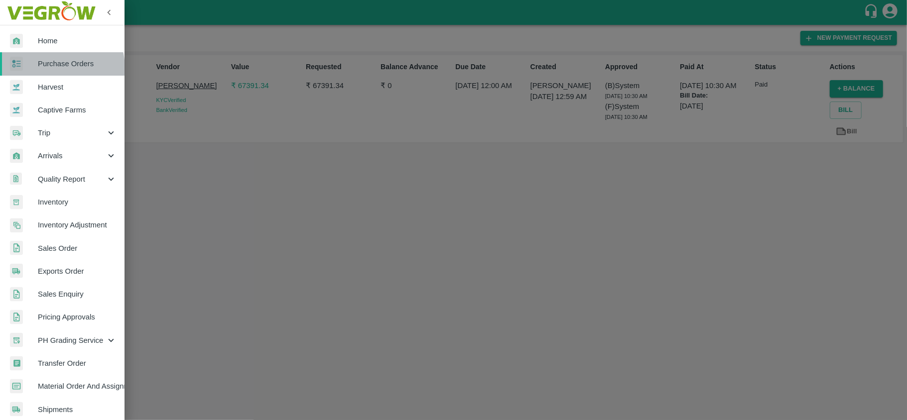
click at [52, 69] on span "Purchase Orders" at bounding box center [77, 63] width 79 height 11
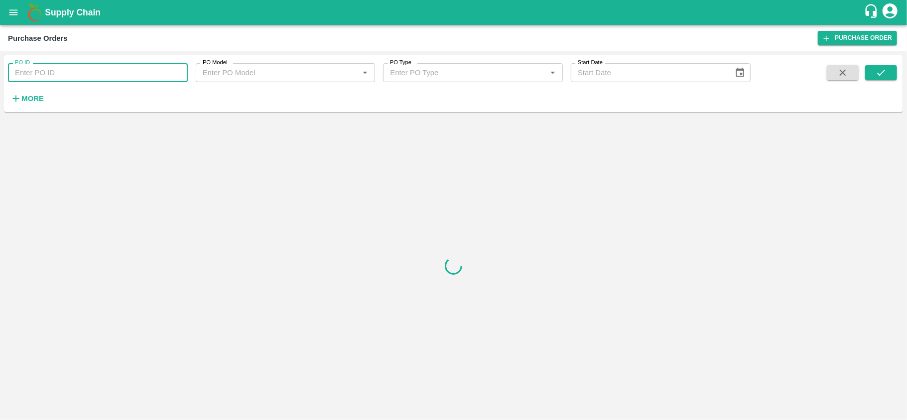
click at [66, 71] on input "PO ID" at bounding box center [98, 72] width 180 height 19
paste input "174142"
type input "174142"
click at [885, 74] on icon "submit" at bounding box center [880, 72] width 11 height 11
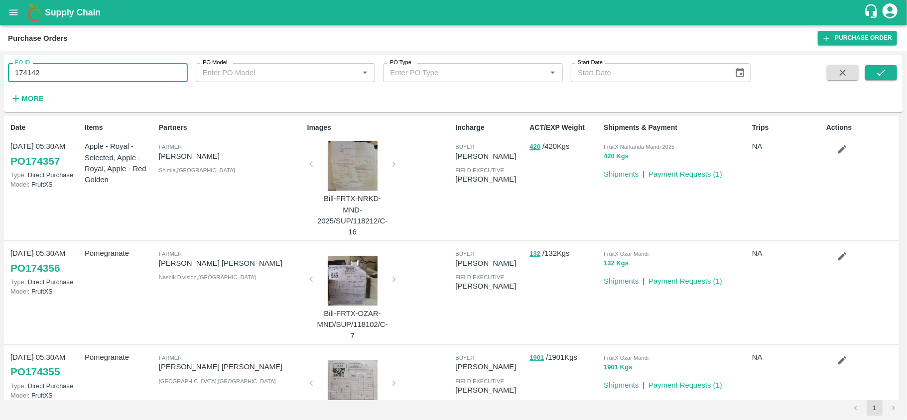
click at [101, 82] on input "174142" at bounding box center [98, 72] width 180 height 19
type input "174142"
click at [877, 70] on icon "submit" at bounding box center [880, 72] width 11 height 11
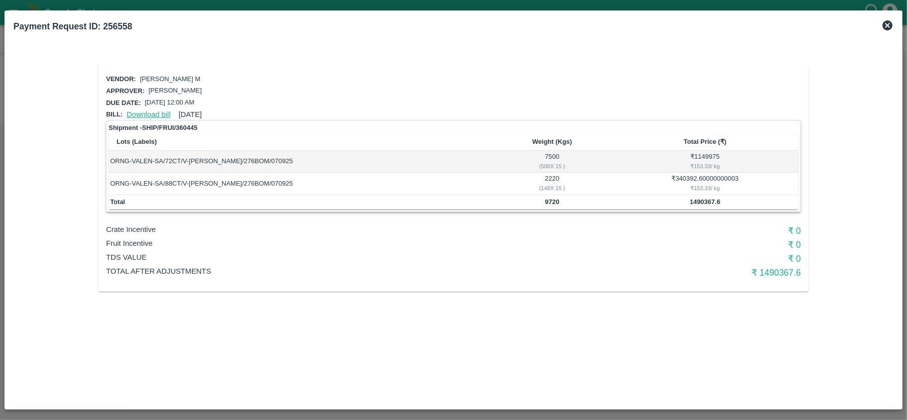
click at [142, 114] on link "Download bill" at bounding box center [148, 115] width 44 height 8
